Goal: Navigation & Orientation: Find specific page/section

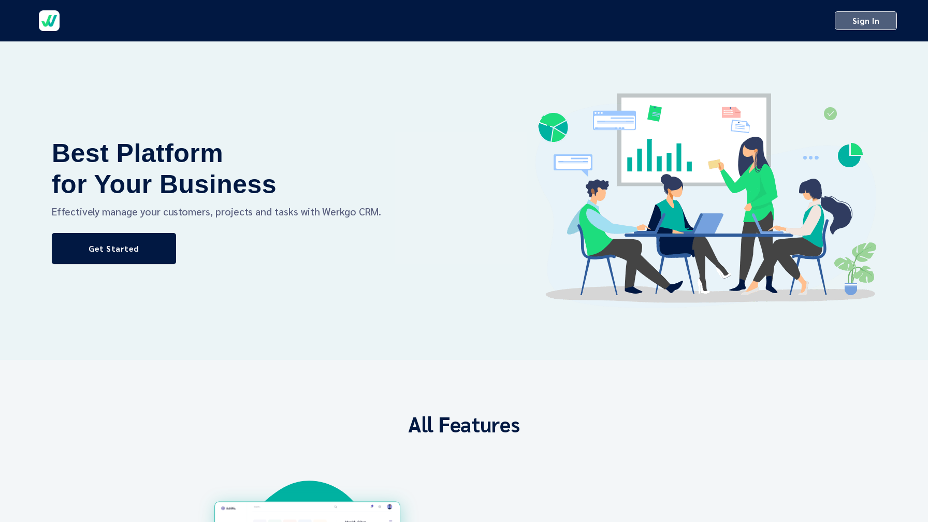
click at [851, 23] on span "Sign In" at bounding box center [866, 20] width 46 height 15
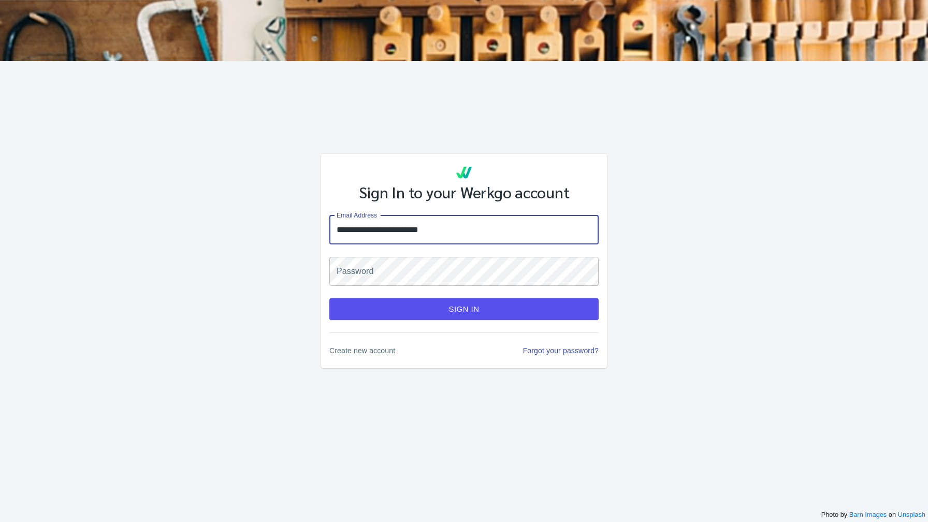
type input "**********"
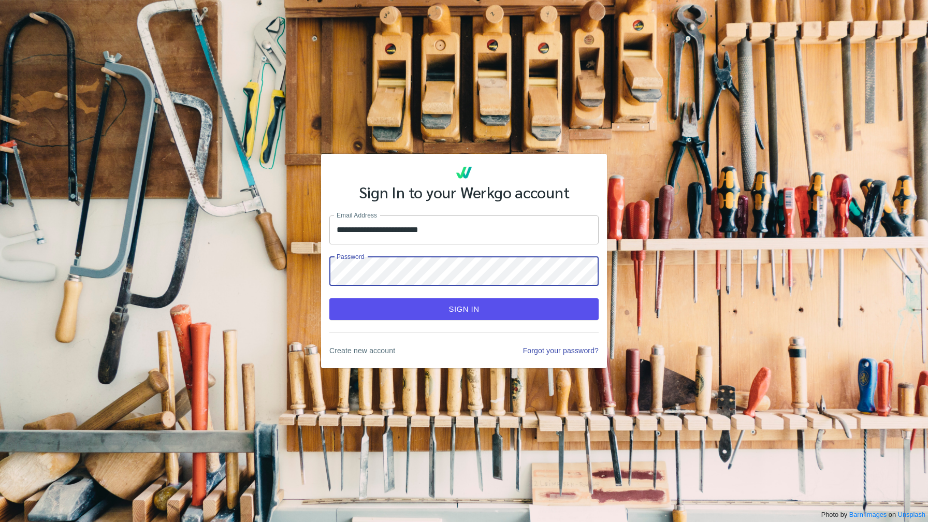
click at [357, 228] on input "**********" at bounding box center [463, 229] width 269 height 29
click at [329, 298] on button "Sign In" at bounding box center [463, 309] width 269 height 22
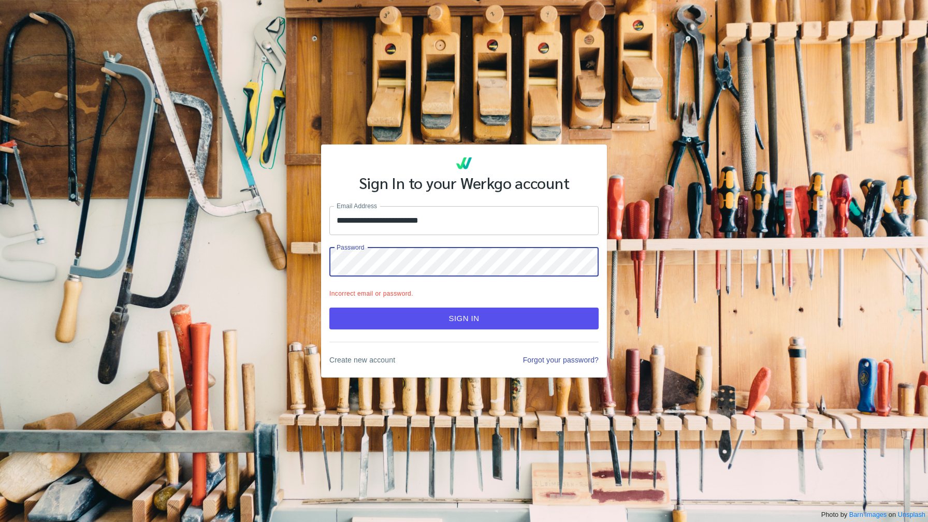
click at [372, 223] on input "**********" at bounding box center [463, 220] width 269 height 29
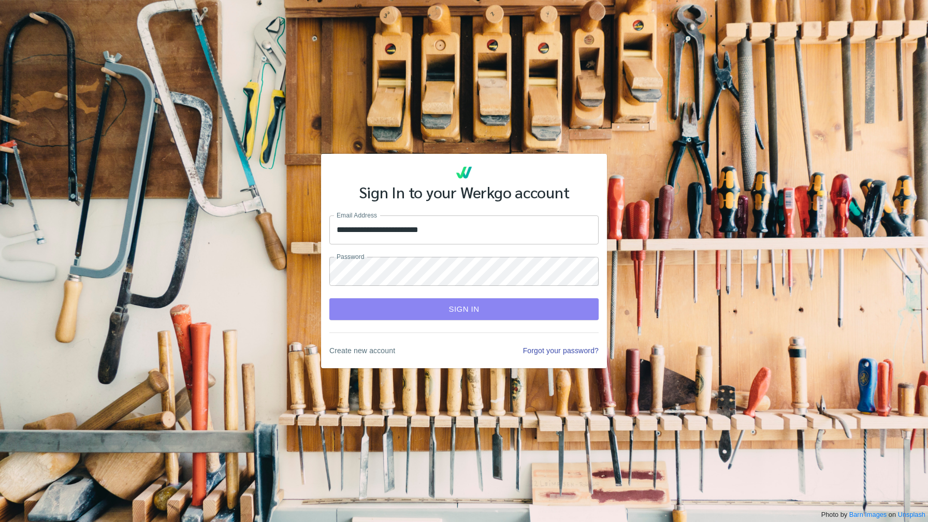
click at [442, 313] on span "Sign In" at bounding box center [464, 308] width 247 height 13
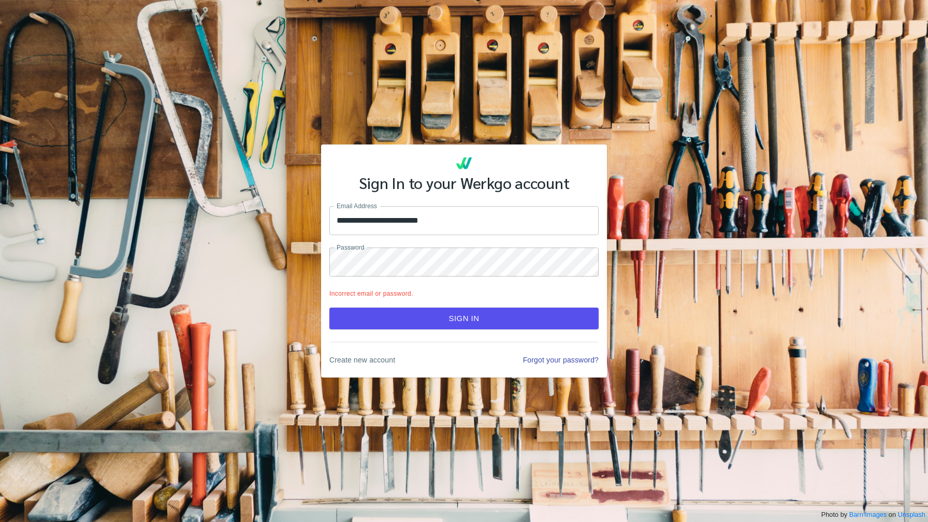
click at [460, 215] on input "**********" at bounding box center [463, 220] width 269 height 29
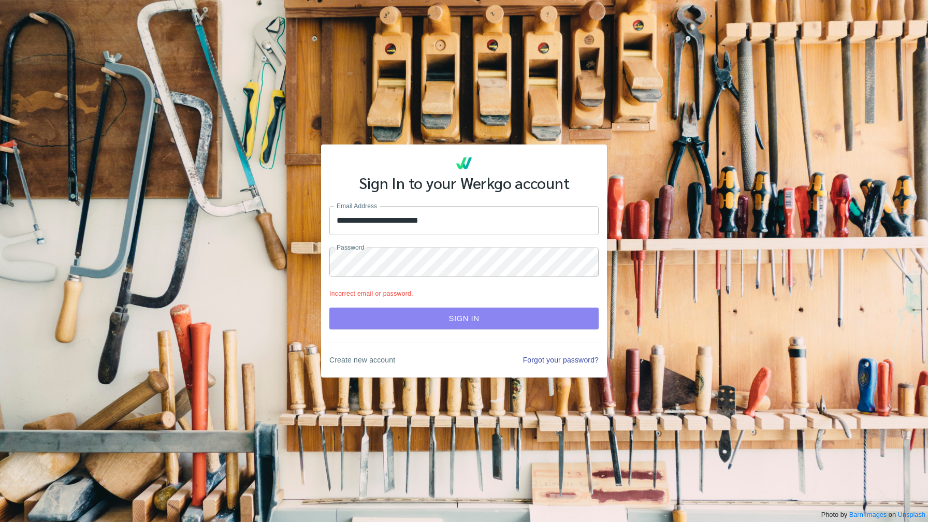
click at [506, 323] on span "Sign In" at bounding box center [464, 318] width 247 height 13
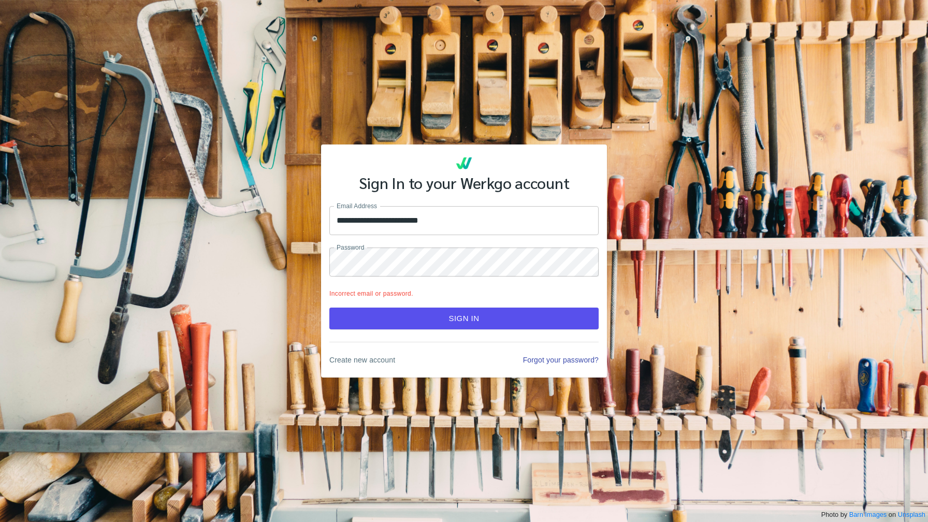
click at [387, 328] on button "Sign In" at bounding box center [463, 319] width 269 height 22
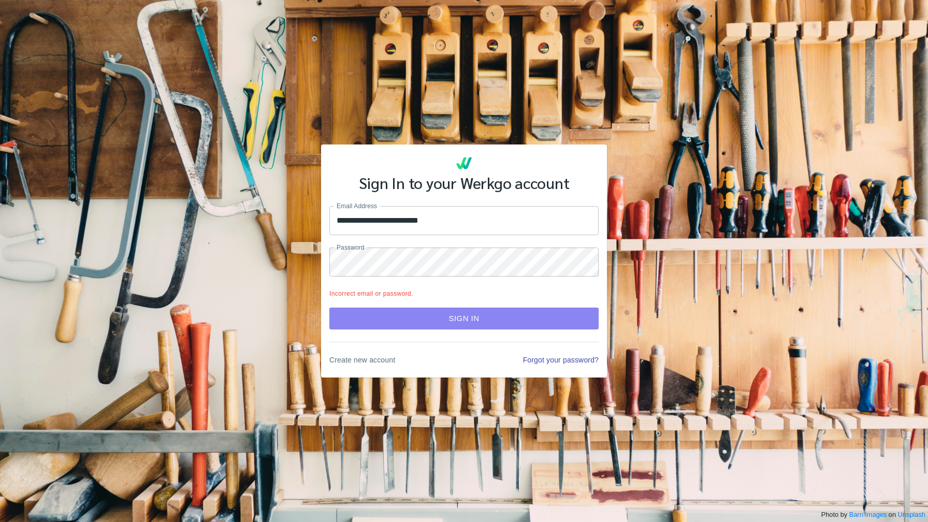
click at [412, 320] on span "Sign In" at bounding box center [464, 318] width 247 height 13
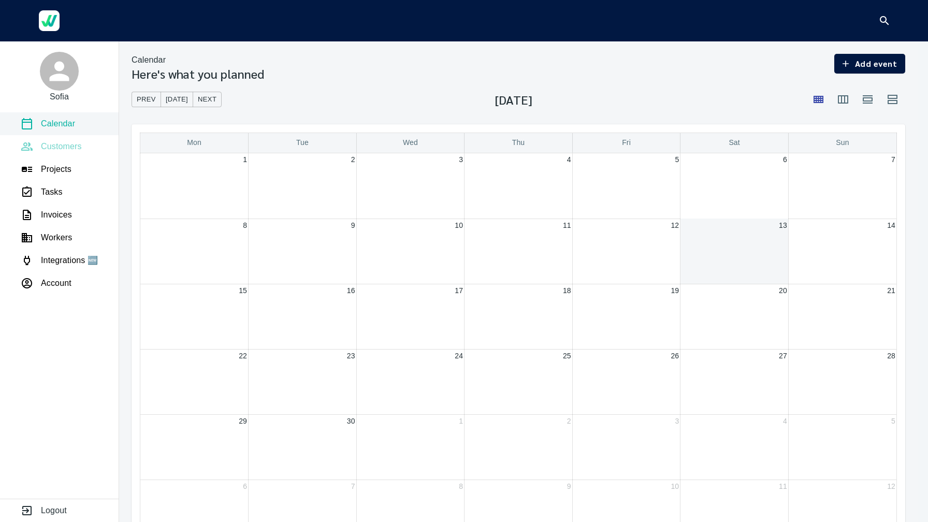
click at [58, 143] on p "Customers" at bounding box center [61, 146] width 41 height 12
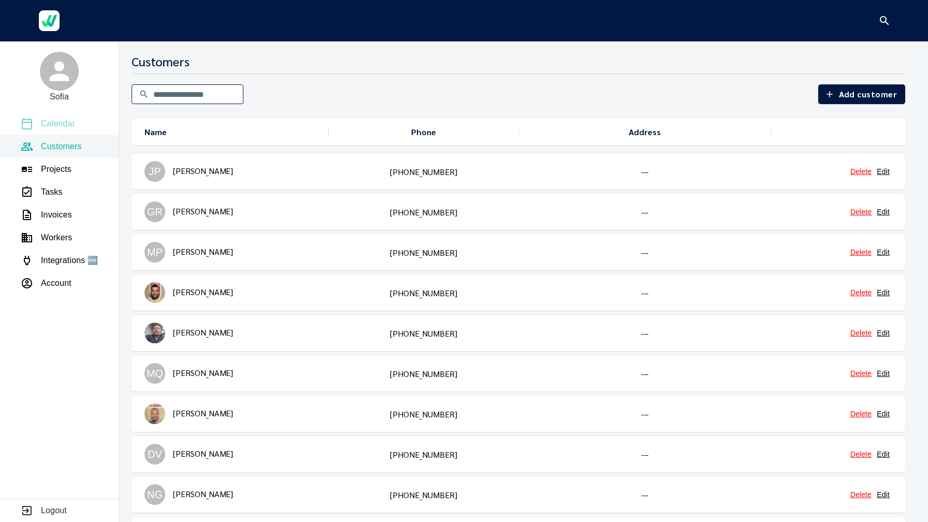
click at [62, 123] on p "Calendar" at bounding box center [58, 124] width 34 height 12
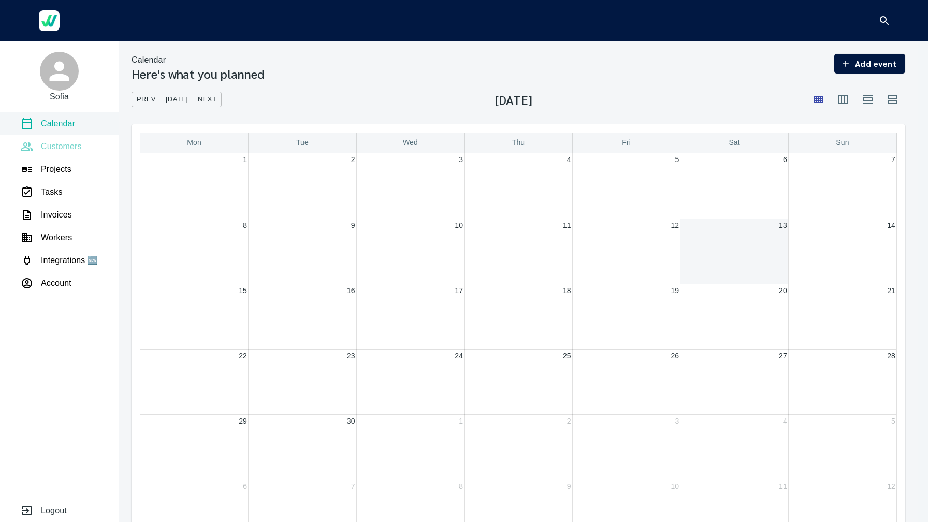
click at [67, 150] on p "Customers" at bounding box center [61, 146] width 41 height 12
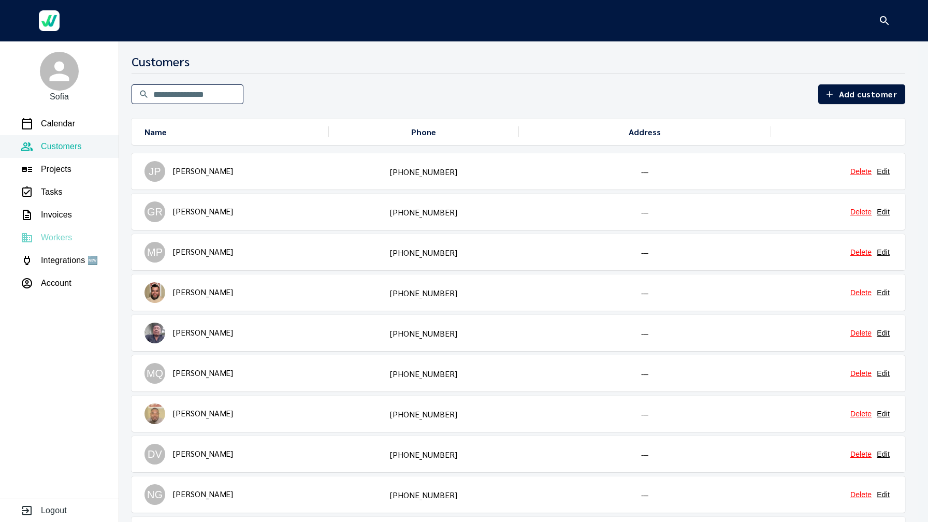
click at [56, 235] on p "Workers" at bounding box center [56, 237] width 31 height 12
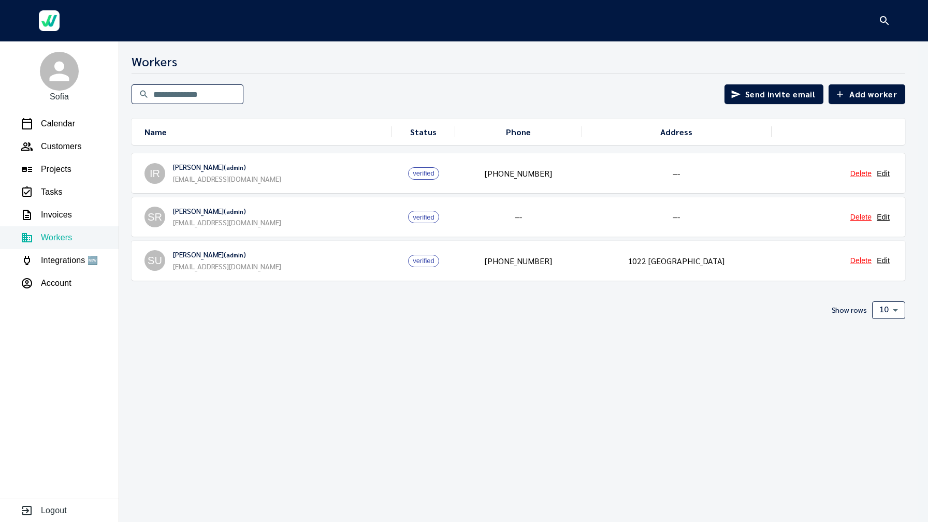
click at [312, 350] on div "Workers ​ Send invite email Add worker Name Status Phone Address IR [PERSON_NAM…" at bounding box center [518, 281] width 799 height 481
click at [332, 283] on div "Workers ​ Send invite email Add worker Name Status Phone Address IR [PERSON_NAM…" at bounding box center [518, 186] width 799 height 265
drag, startPoint x: 169, startPoint y: 224, endPoint x: 281, endPoint y: 222, distance: 111.9
click at [281, 222] on div "SR [PERSON_NAME] ( admin ) [EMAIL_ADDRESS][DOMAIN_NAME]" at bounding box center [265, 217] width 253 height 24
copy link "[EMAIL_ADDRESS][DOMAIN_NAME]"
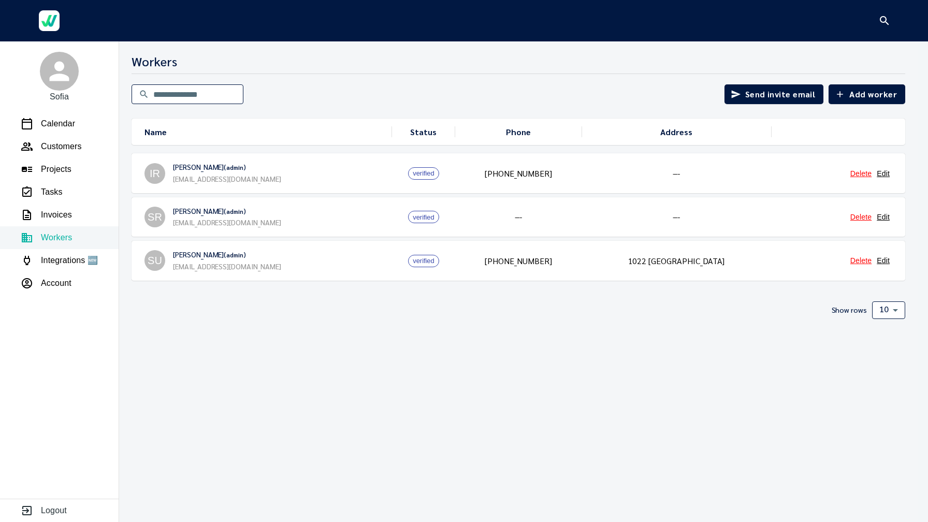
click at [328, 327] on div "Workers ​ Send invite email Add worker Name Status Phone Address IR [PERSON_NAM…" at bounding box center [518, 281] width 799 height 481
drag, startPoint x: 169, startPoint y: 224, endPoint x: 311, endPoint y: 224, distance: 141.9
click at [311, 224] on div "SR [PERSON_NAME] ( admin ) [EMAIL_ADDRESS][DOMAIN_NAME]" at bounding box center [265, 217] width 253 height 24
drag, startPoint x: 311, startPoint y: 224, endPoint x: 175, endPoint y: 225, distance: 136.2
click at [175, 225] on div "SR [PERSON_NAME] ( admin ) [EMAIL_ADDRESS][DOMAIN_NAME]" at bounding box center [265, 217] width 253 height 24
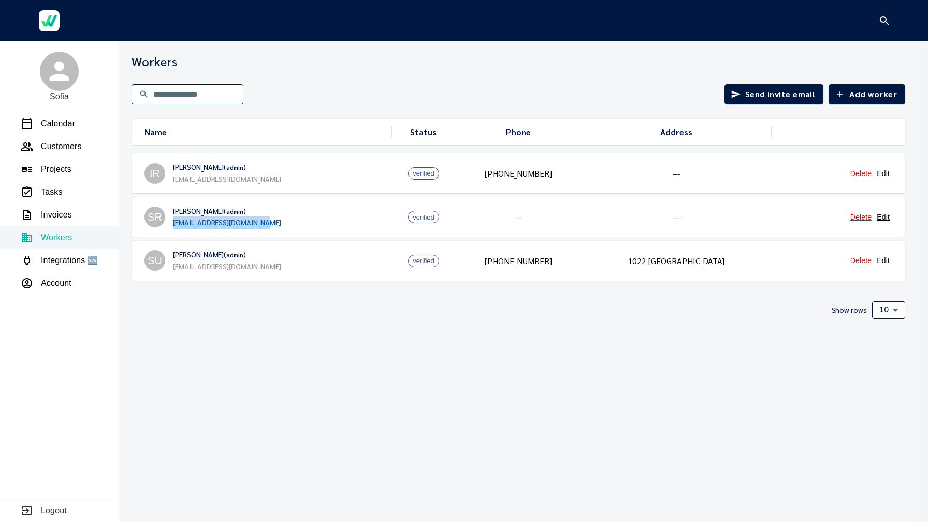
copy link "[EMAIL_ADDRESS][DOMAIN_NAME]"
